Goal: Information Seeking & Learning: Learn about a topic

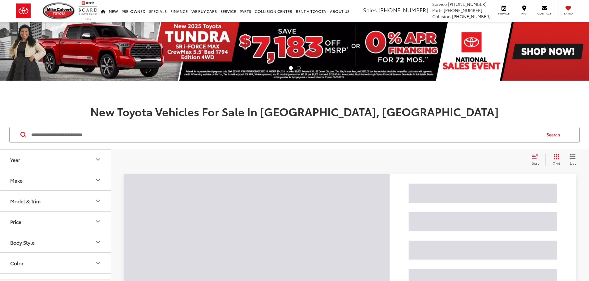
scroll to position [31, 0]
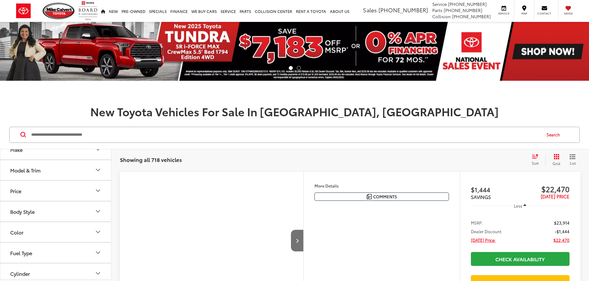
click at [64, 177] on button "Model & Trim" at bounding box center [55, 170] width 111 height 20
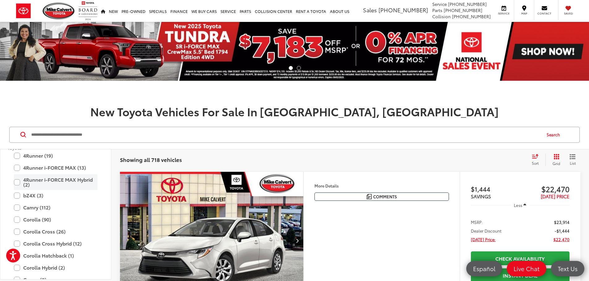
scroll to position [62, 0]
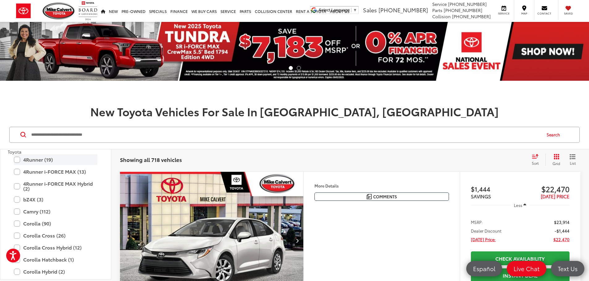
click at [19, 160] on label "4Runner (19)" at bounding box center [55, 159] width 83 height 11
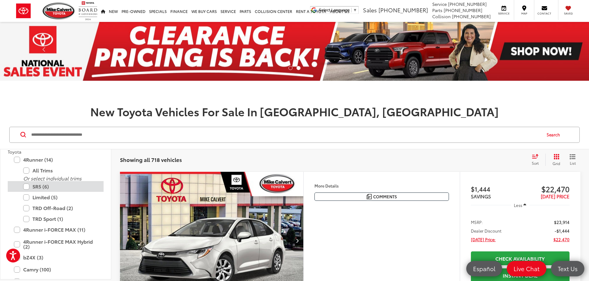
click at [27, 186] on label "SR5 (6)" at bounding box center [60, 186] width 74 height 11
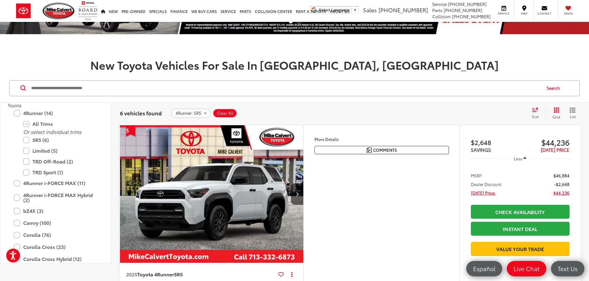
scroll to position [62, 0]
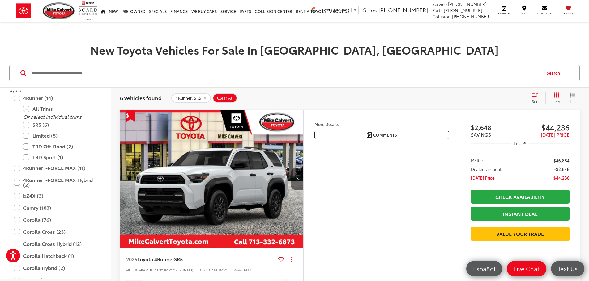
click at [298, 181] on icon "Next image" at bounding box center [297, 179] width 3 height 4
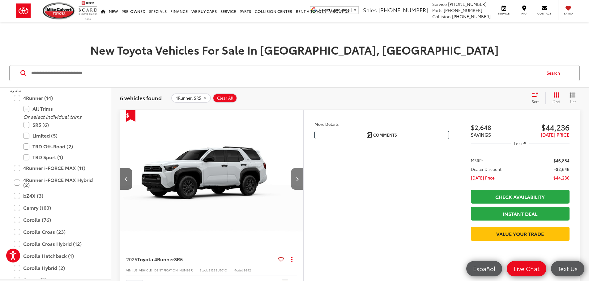
click at [303, 190] on button "Next image" at bounding box center [297, 179] width 12 height 22
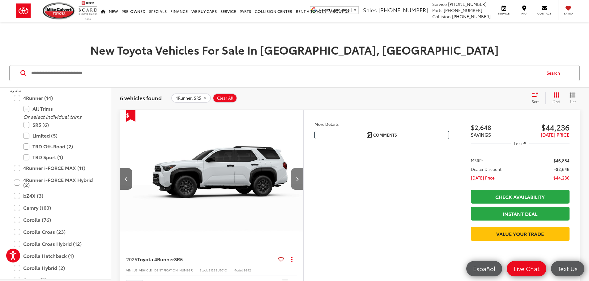
scroll to position [0, 469]
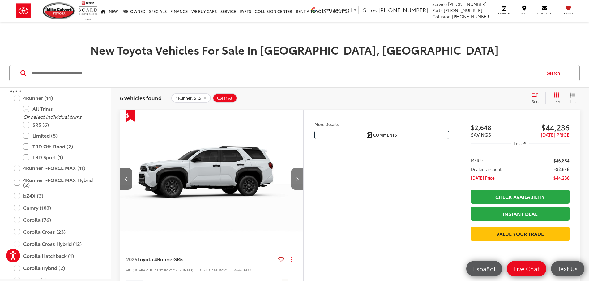
click at [303, 190] on button "Next image" at bounding box center [297, 179] width 12 height 22
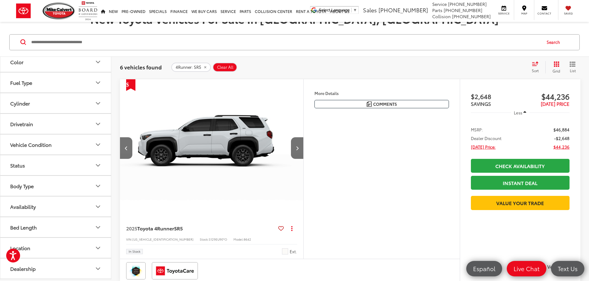
scroll to position [517, 0]
click at [63, 160] on button "Status" at bounding box center [55, 166] width 111 height 20
click at [63, 166] on button "Status" at bounding box center [55, 166] width 111 height 20
click at [303, 159] on button "Next image" at bounding box center [297, 148] width 12 height 22
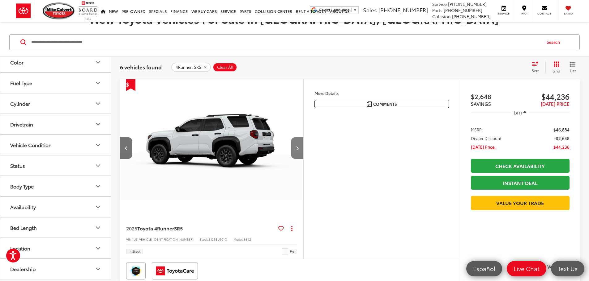
click at [303, 159] on button "Next image" at bounding box center [297, 148] width 12 height 22
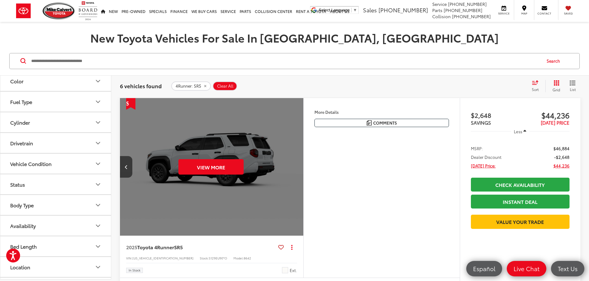
click at [125, 178] on button "Previous image" at bounding box center [126, 167] width 12 height 22
click at [126, 169] on icon "Previous image" at bounding box center [126, 167] width 3 height 4
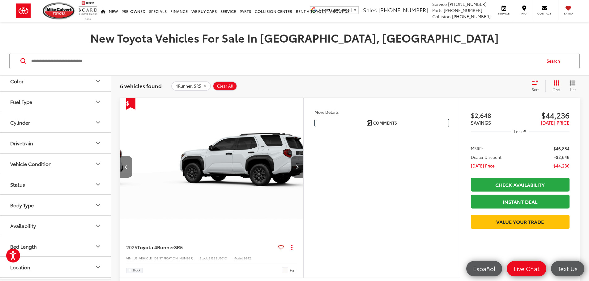
click at [126, 169] on icon "Previous image" at bounding box center [126, 167] width 3 height 4
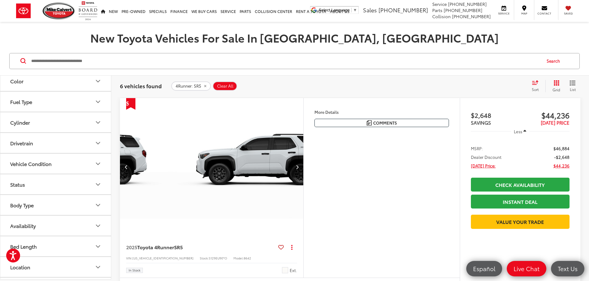
click at [126, 169] on icon "Previous image" at bounding box center [126, 167] width 3 height 4
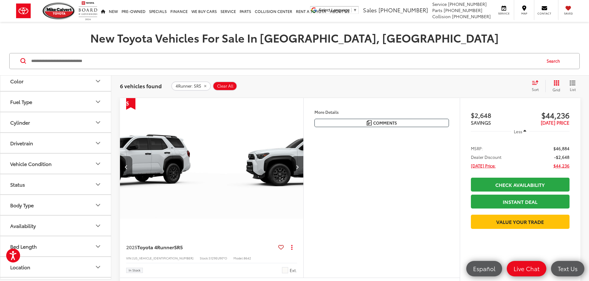
click at [126, 169] on icon "Previous image" at bounding box center [126, 167] width 3 height 4
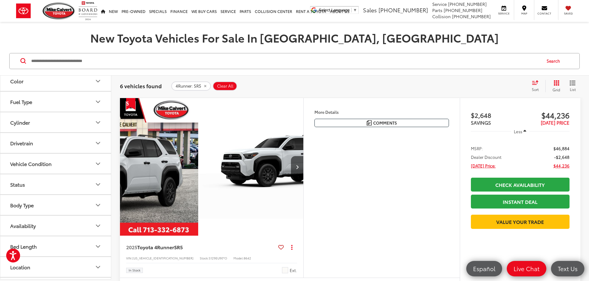
click at [126, 188] on img "2025 Toyota 4Runner SR5 0" at bounding box center [106, 167] width 184 height 138
